Goal: Information Seeking & Learning: Learn about a topic

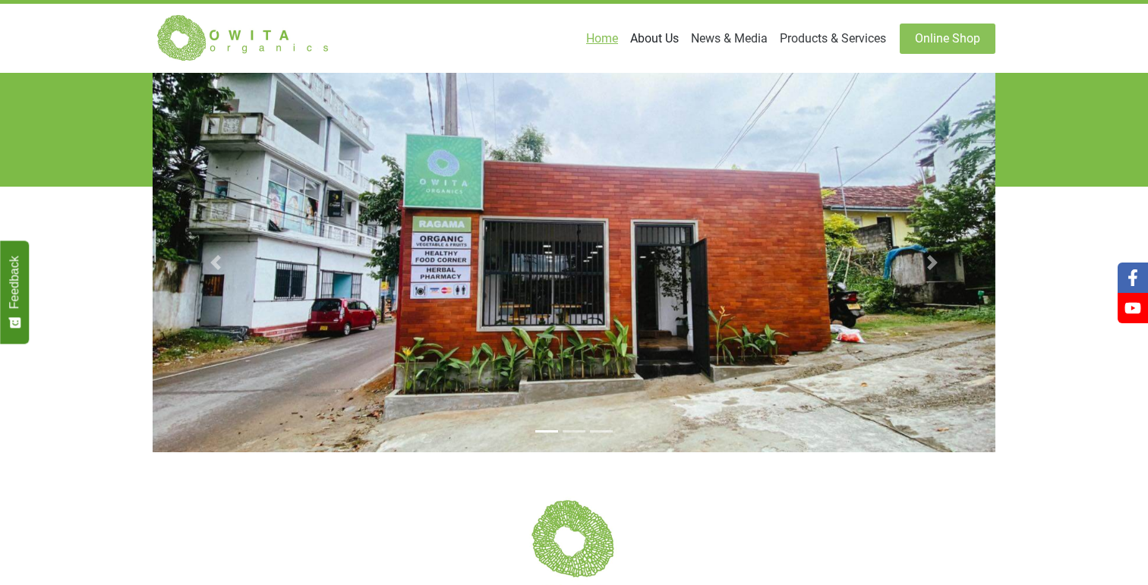
click at [661, 33] on link "About Us" at bounding box center [654, 39] width 61 height 30
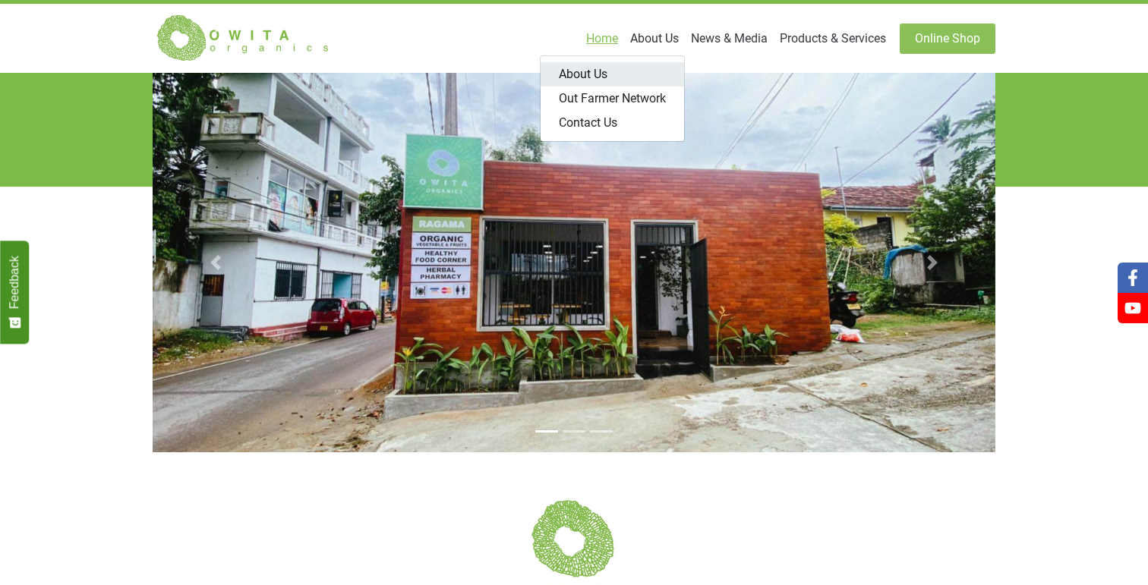
click at [611, 74] on link "About Us" at bounding box center [613, 74] width 144 height 24
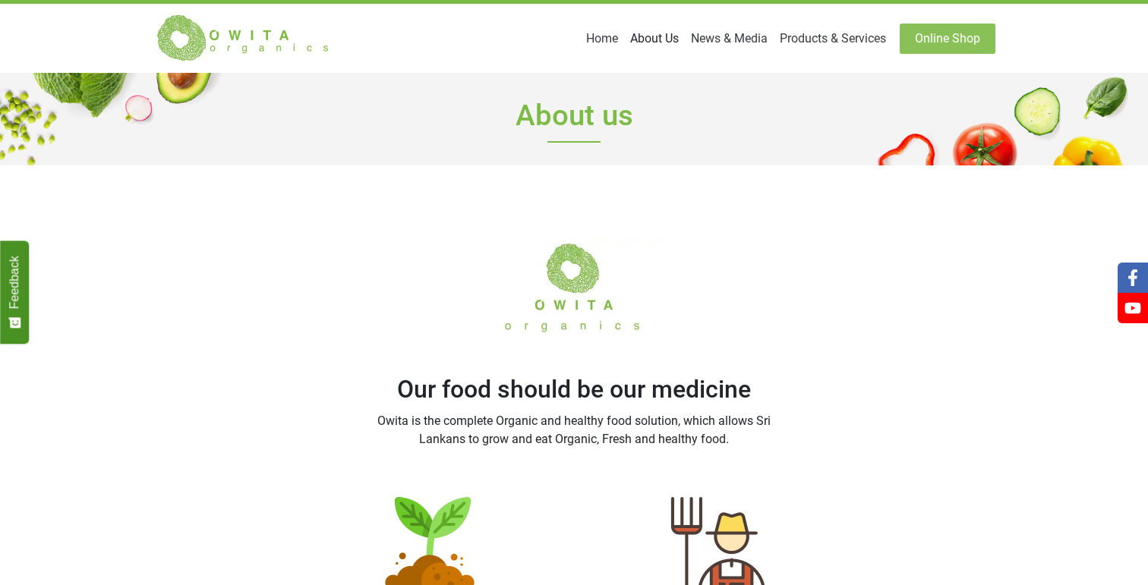
click at [639, 33] on link "About Us" at bounding box center [654, 39] width 61 height 30
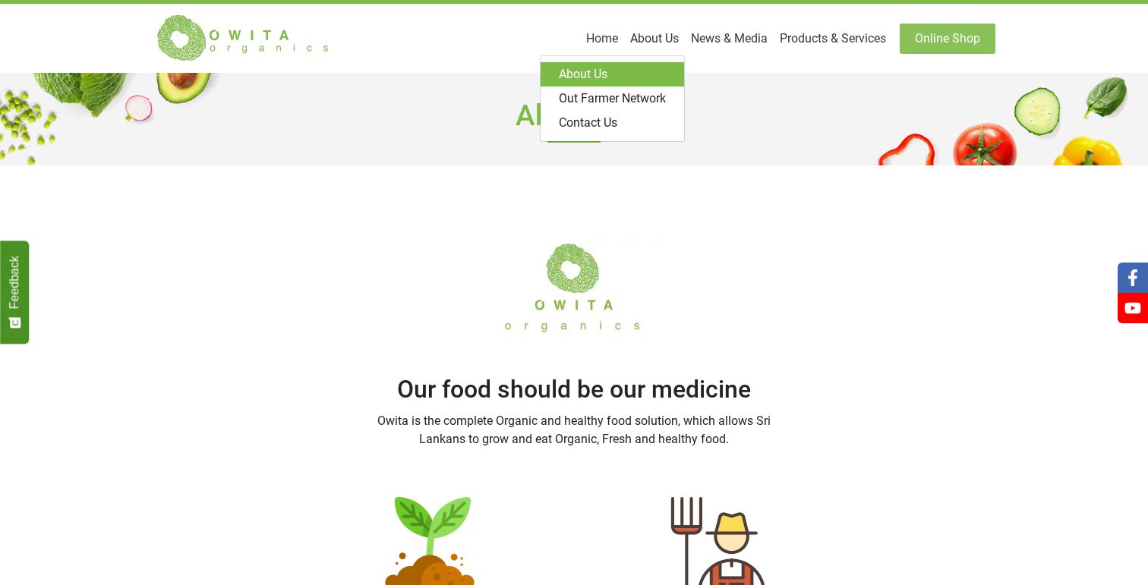
click at [737, 341] on div "Our food should be our medicine Owita is the complete Organic and healthy food …" at bounding box center [574, 331] width 433 height 259
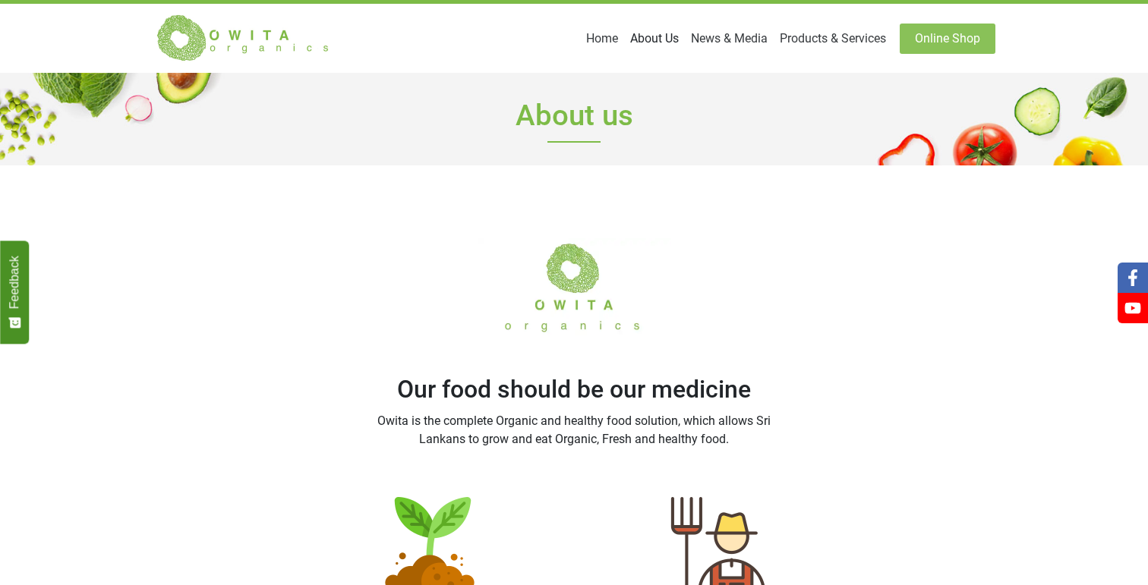
click at [649, 32] on link "About Us" at bounding box center [654, 39] width 61 height 30
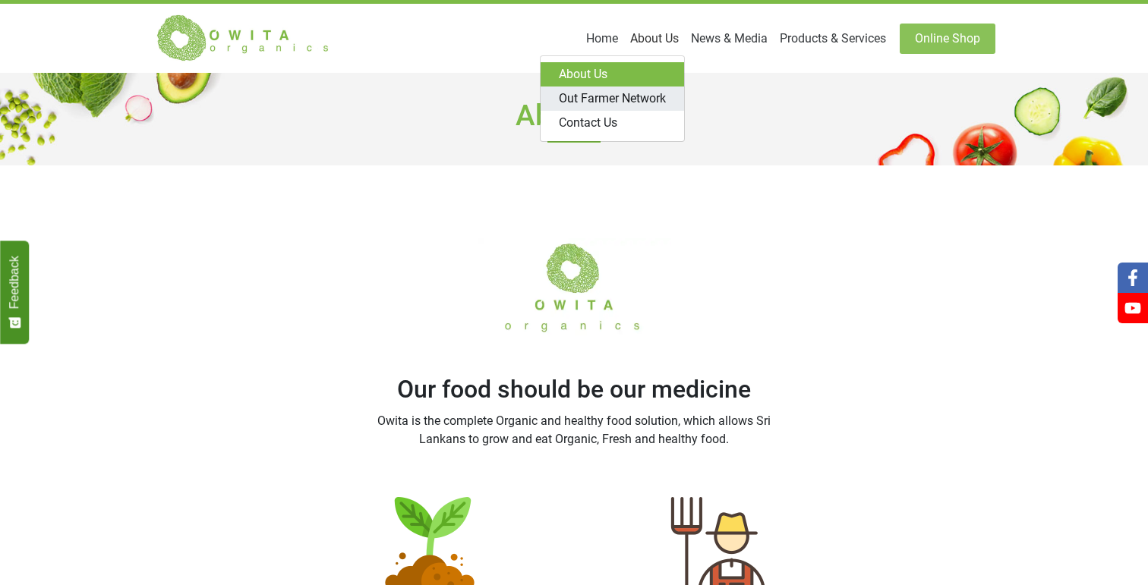
click at [623, 100] on link "Out Farmer Network" at bounding box center [613, 99] width 144 height 24
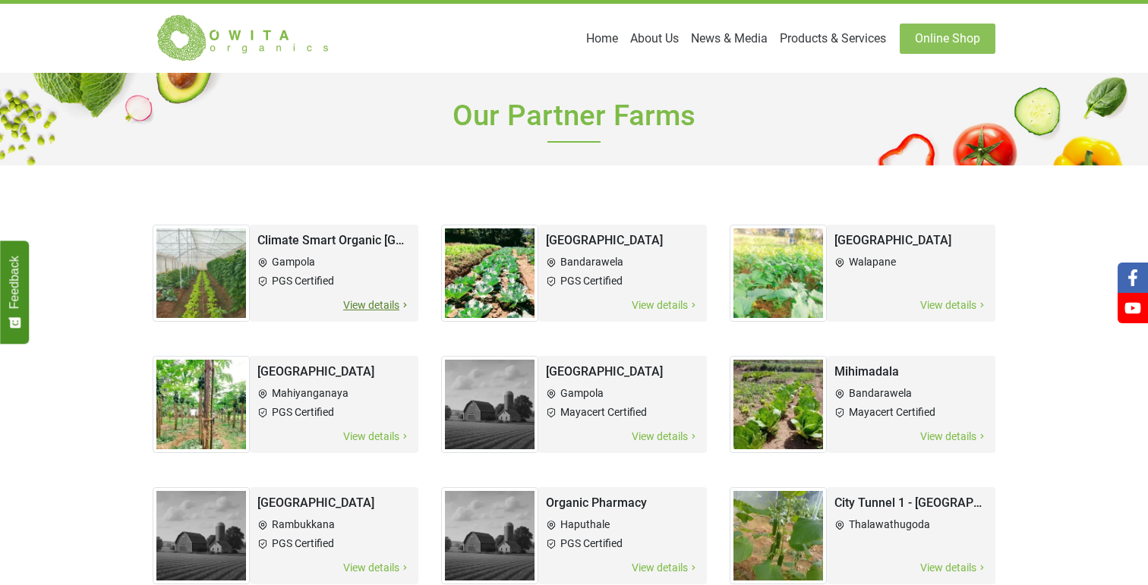
click at [388, 302] on span "View details" at bounding box center [376, 305] width 68 height 17
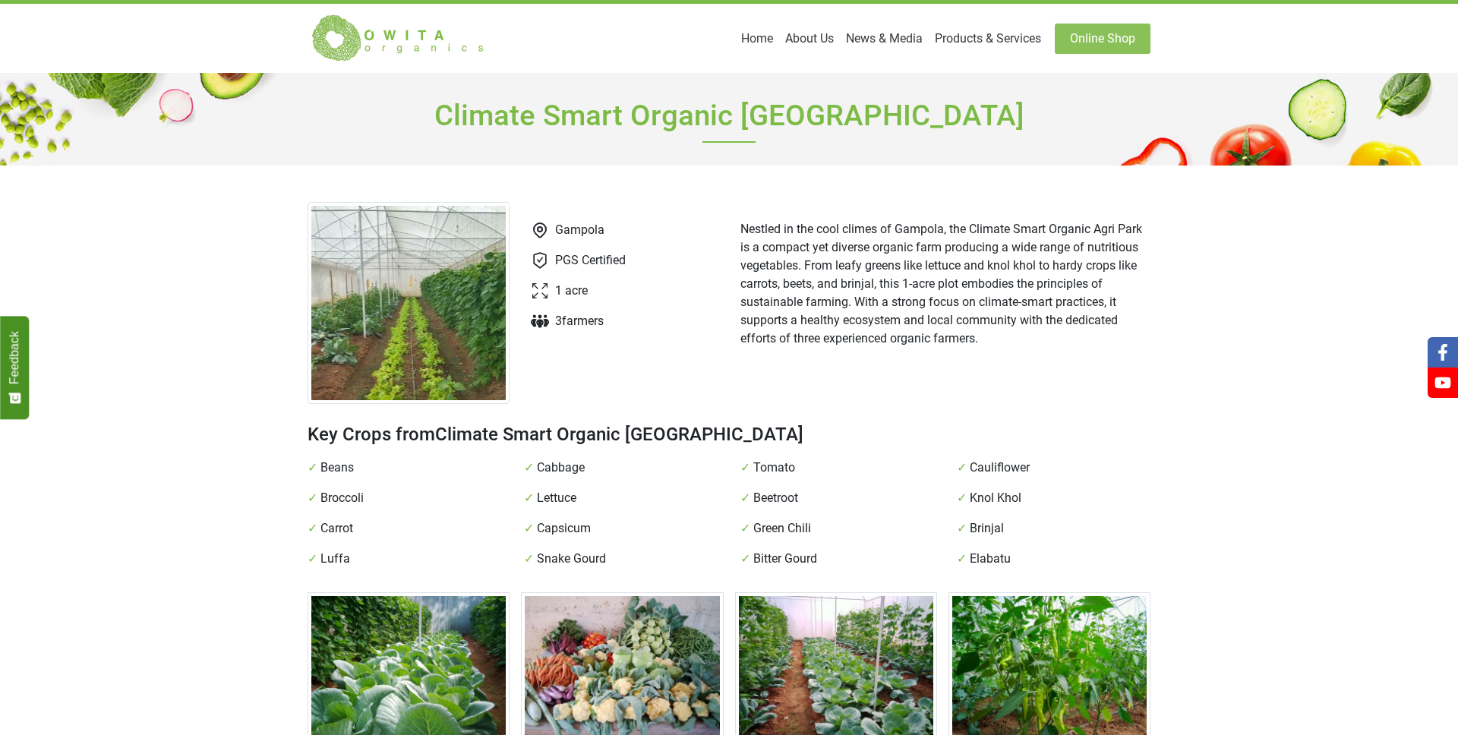
drag, startPoint x: 554, startPoint y: 260, endPoint x: 667, endPoint y: 260, distance: 113.1
click at [667, 260] on div "Gampola PGS Certified 1 acre 3 farmer s" at bounding box center [513, 303] width 410 height 202
drag, startPoint x: 657, startPoint y: 261, endPoint x: 641, endPoint y: 259, distance: 16.1
click at [639, 259] on div "Gampola PGS Certified 1 acre 3 farmer s" at bounding box center [513, 303] width 410 height 202
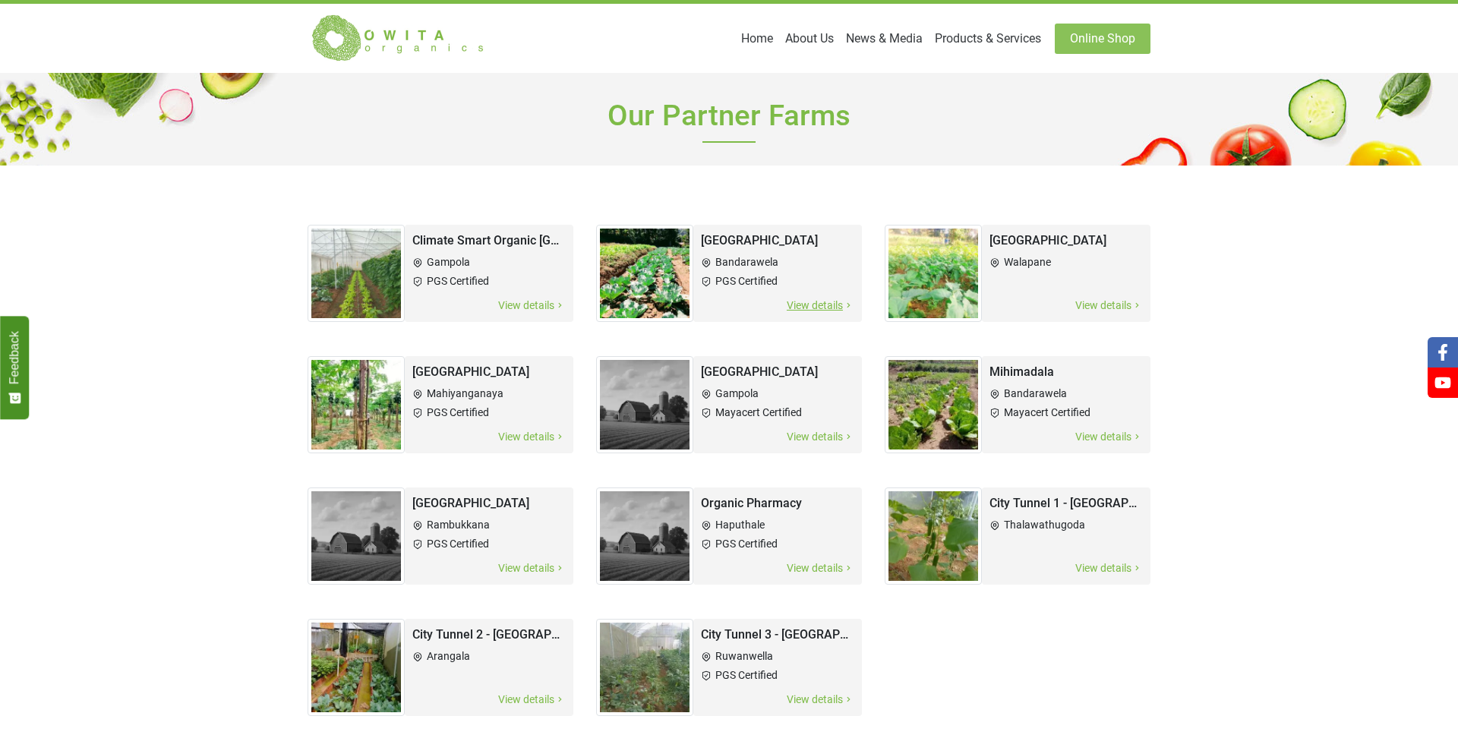
click at [806, 295] on div "[GEOGRAPHIC_DATA] Bandarawela PGS Certified View details" at bounding box center [777, 273] width 153 height 82
